Goal: Task Accomplishment & Management: Use online tool/utility

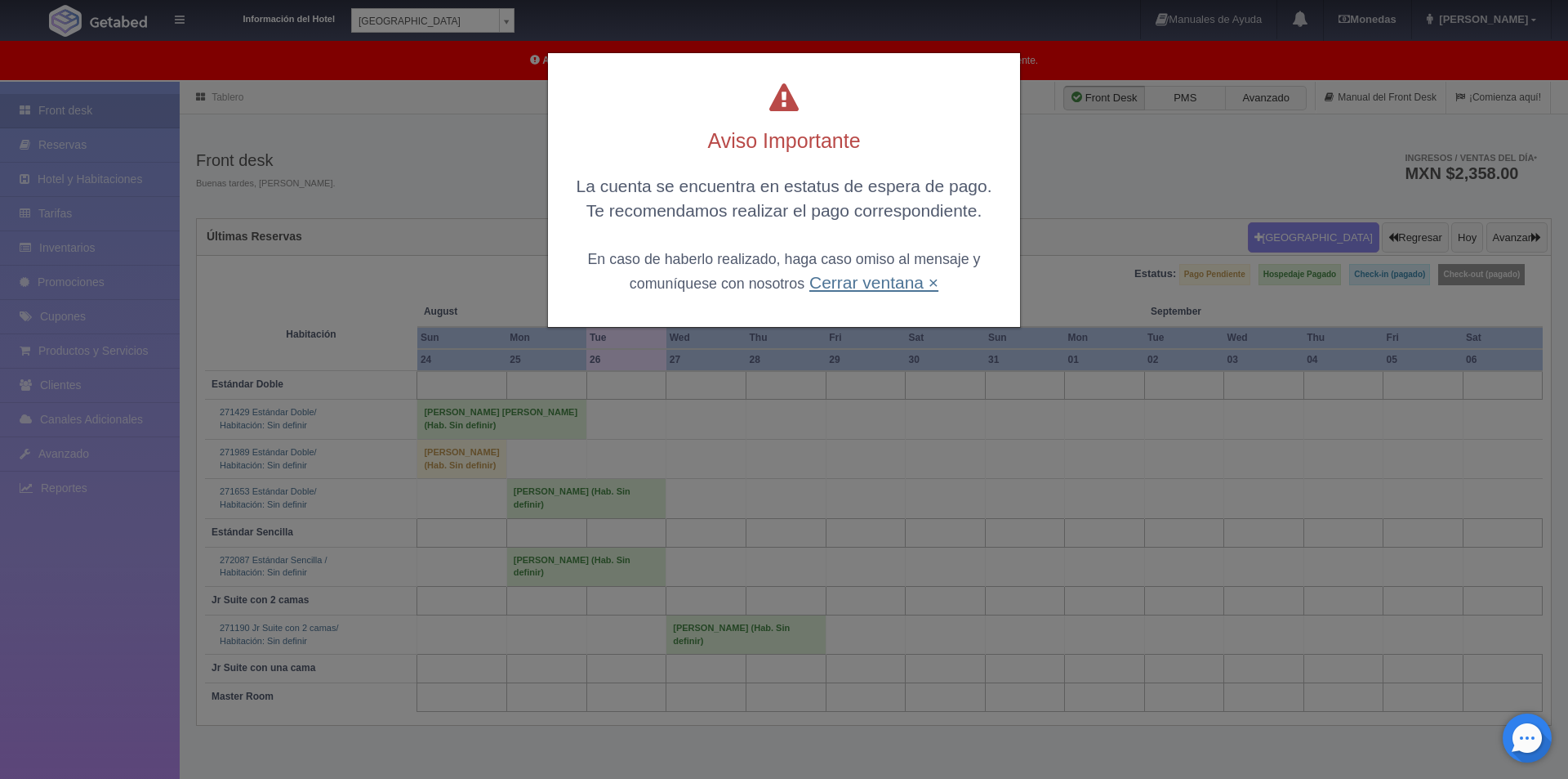
click at [928, 288] on link "Cerrar ventana ×" at bounding box center [874, 282] width 129 height 19
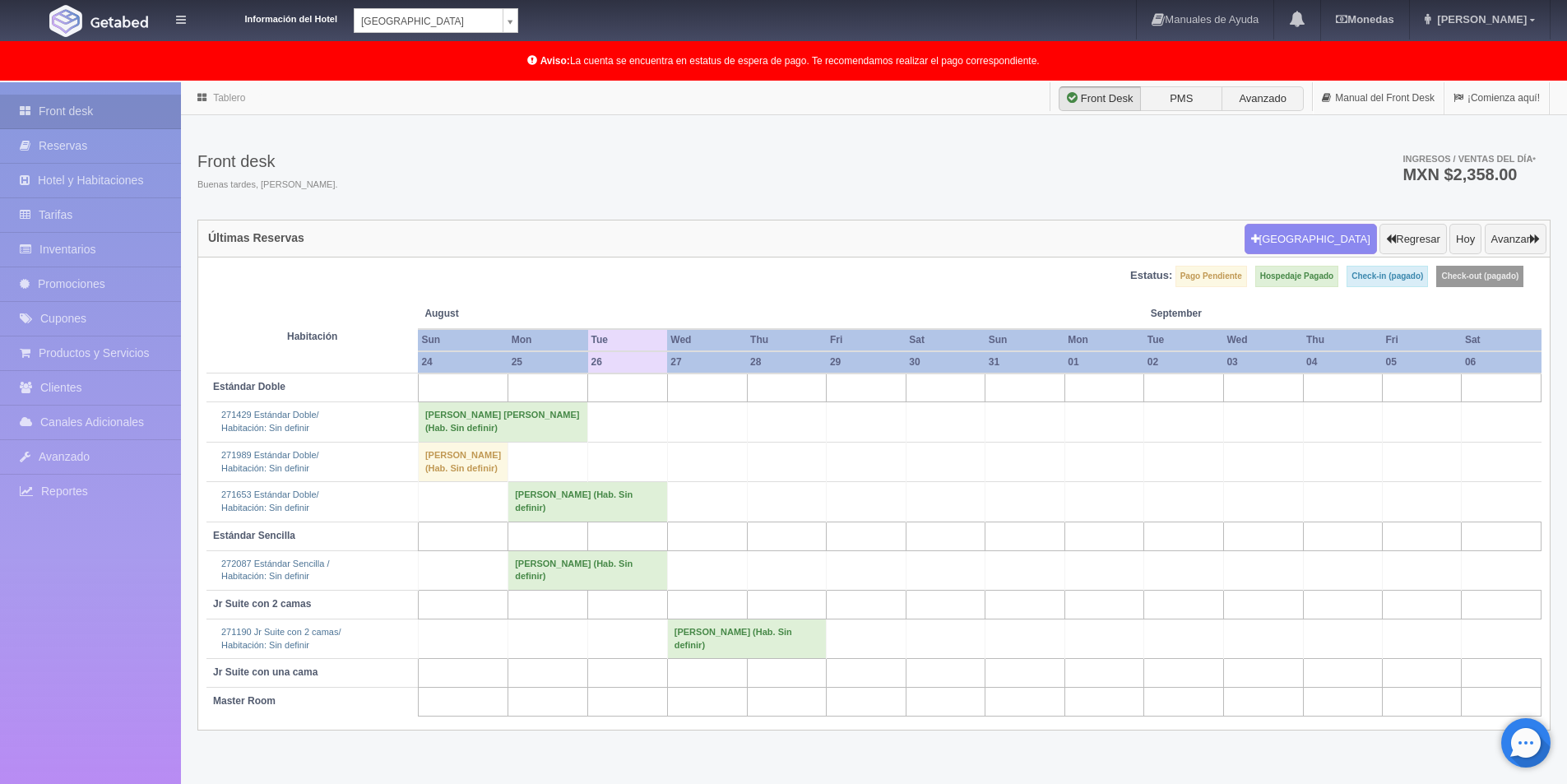
click at [488, 82] on body "Información del Hotel Hotel Plaza Campeche Hotel Plaza Campeche Hotel Plaza Col…" at bounding box center [784, 475] width 1567 height 786
select select "375"
